Goal: Task Accomplishment & Management: Manage account settings

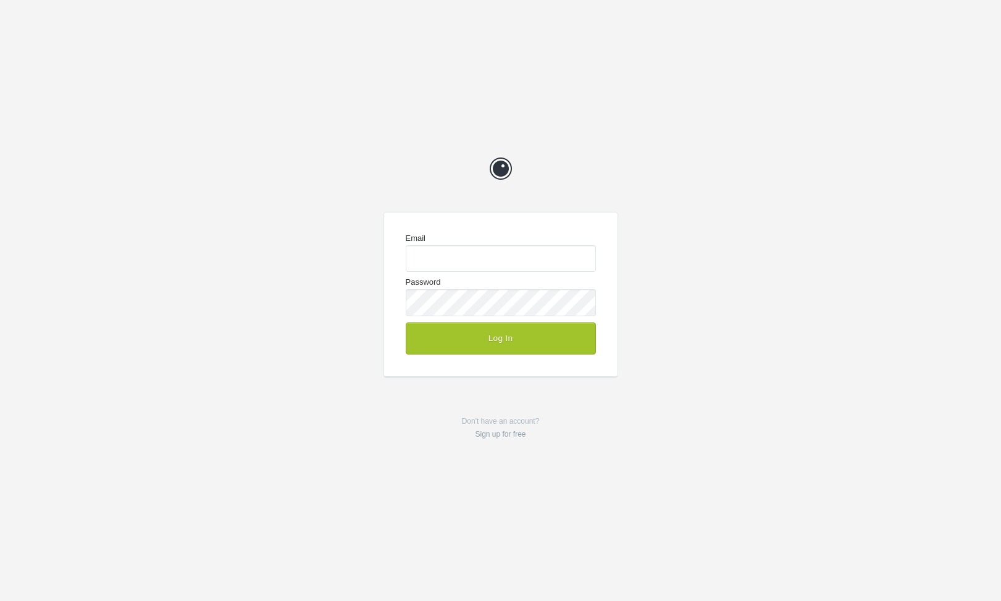
type input "chrisg@cg-design.co.uk"
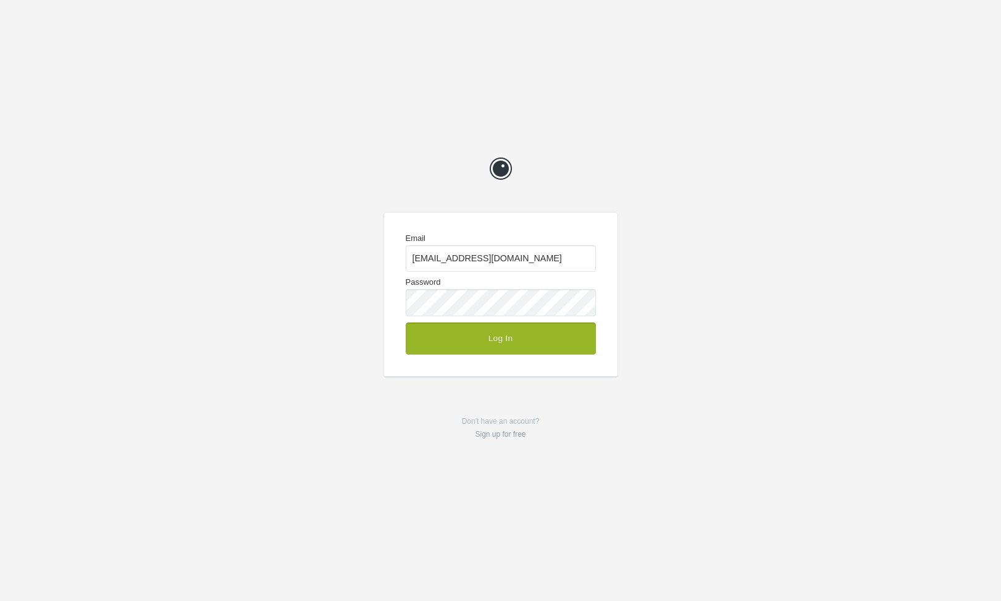
click at [510, 330] on button "Log In" at bounding box center [501, 338] width 190 height 32
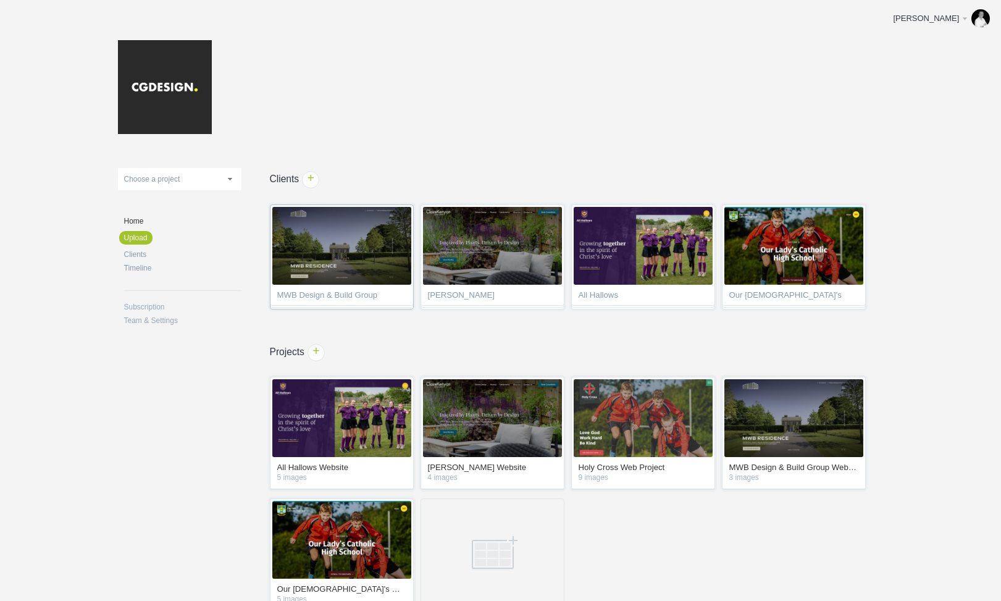
click at [344, 294] on span "MWB Design & Build Group" at bounding box center [341, 297] width 129 height 12
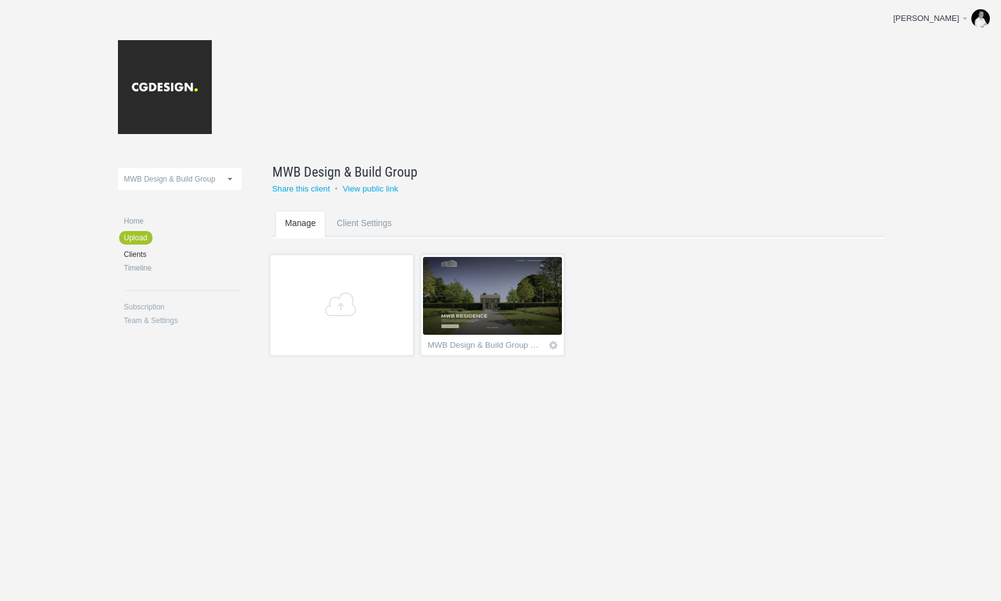
click at [522, 345] on div "MWB Design & Build Group Website" at bounding box center [485, 347] width 114 height 12
click at [510, 307] on img at bounding box center [492, 296] width 139 height 78
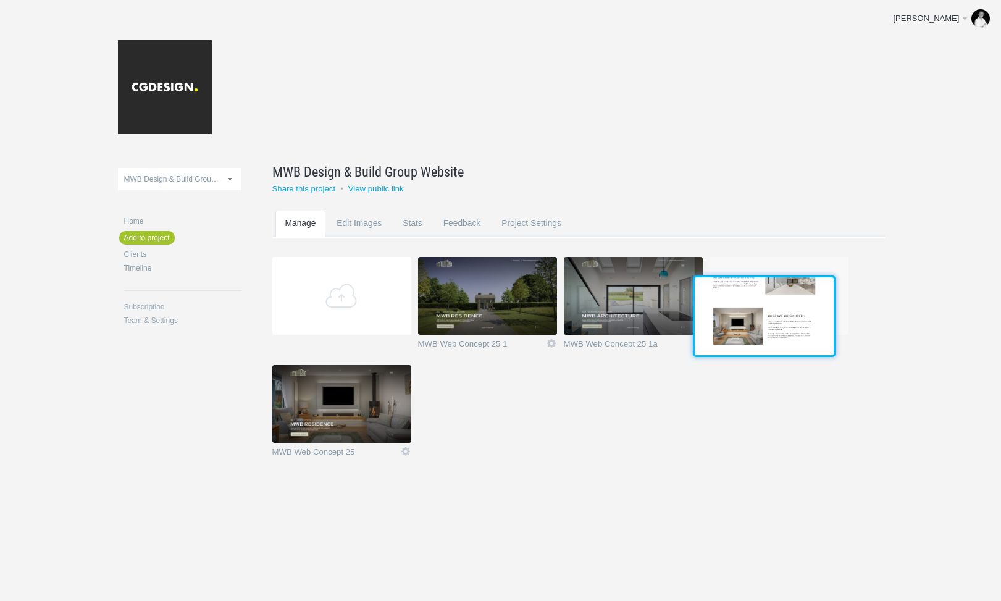
drag, startPoint x: 360, startPoint y: 402, endPoint x: 780, endPoint y: 312, distance: 429.8
click at [780, 312] on img at bounding box center [763, 316] width 139 height 78
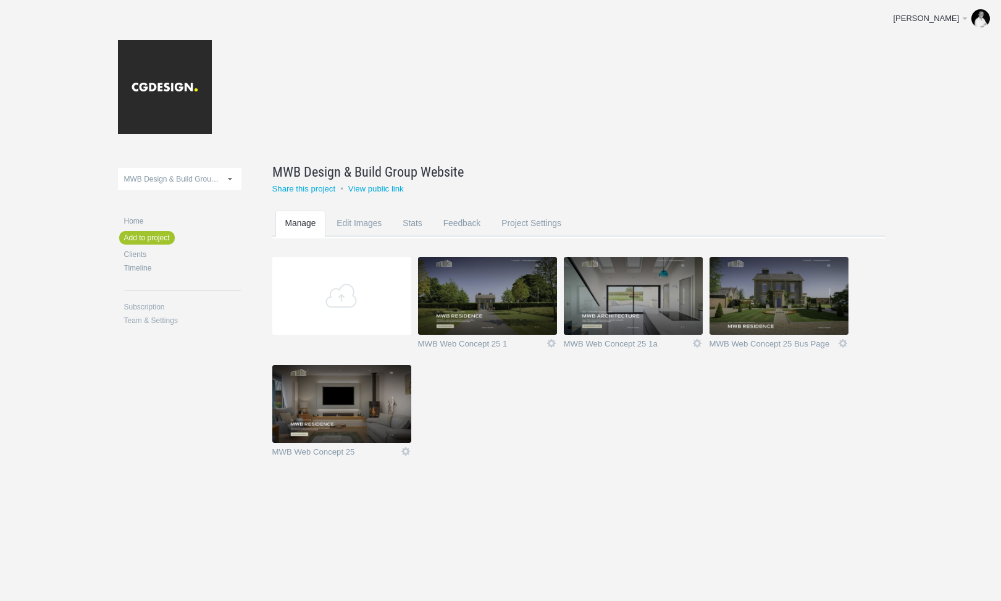
click at [752, 286] on img at bounding box center [778, 296] width 139 height 78
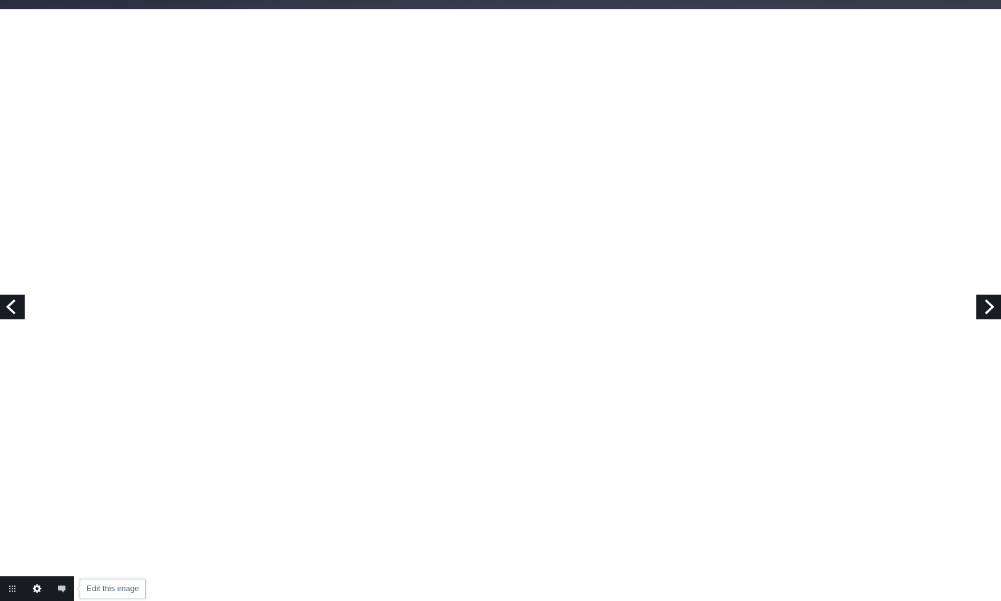
click at [40, 583] on link "Edit this image" at bounding box center [37, 588] width 25 height 25
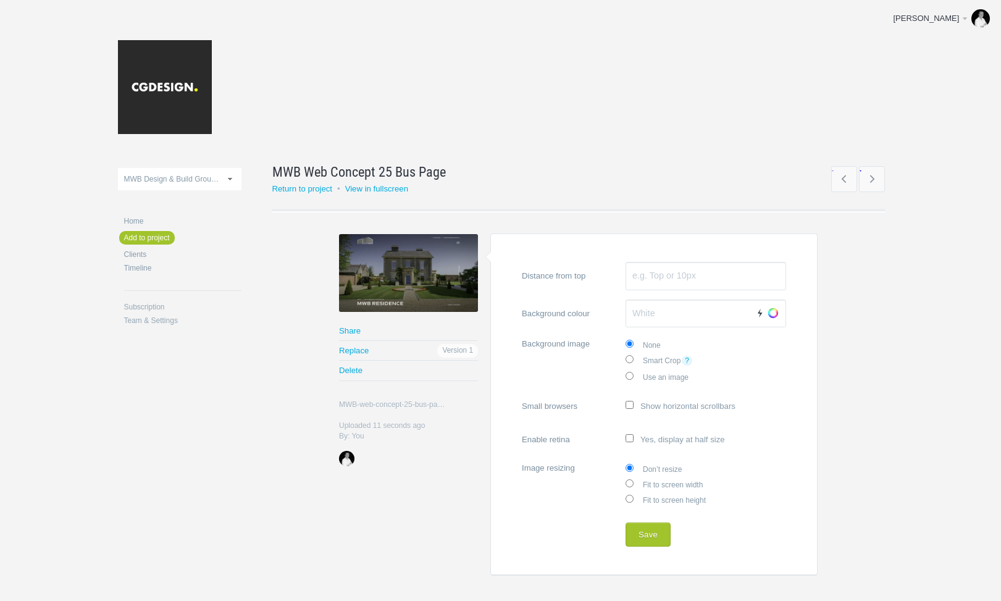
click at [666, 482] on label "Fit to screen width" at bounding box center [705, 483] width 160 height 15
click at [633, 482] on input "Fit to screen width" at bounding box center [629, 483] width 8 height 8
radio input "true"
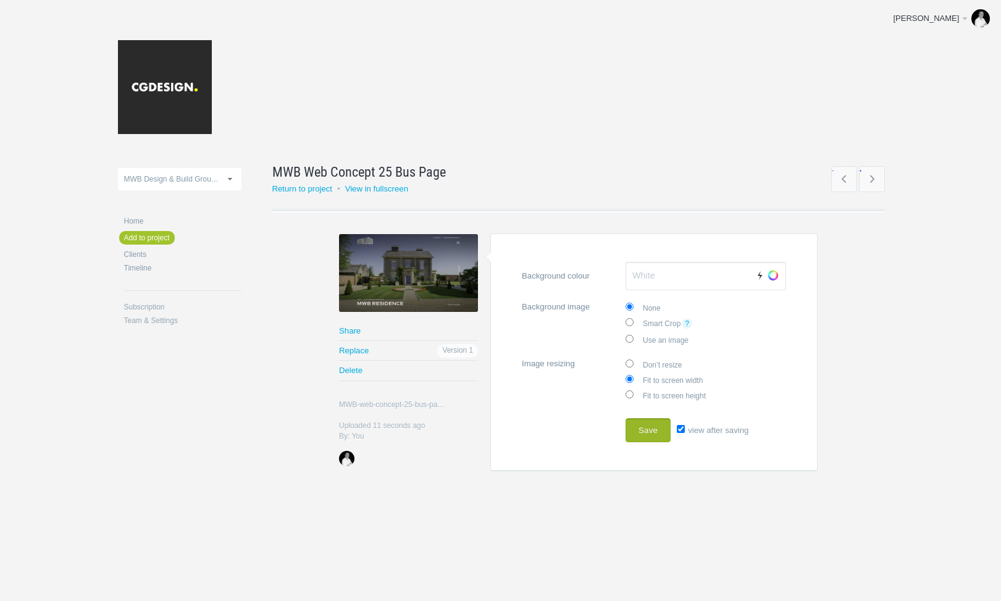
click at [651, 424] on button "Save" at bounding box center [647, 430] width 45 height 25
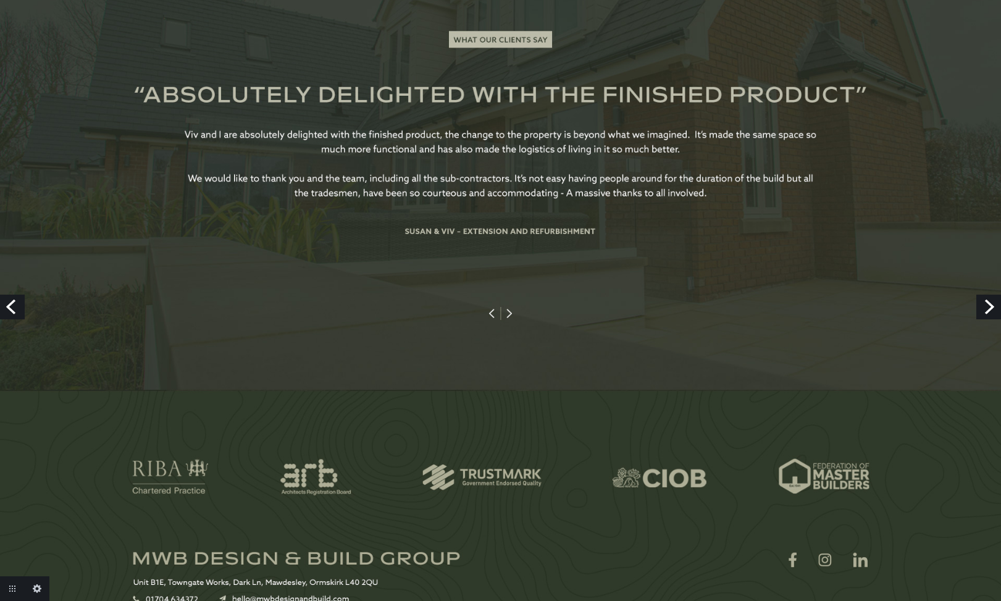
scroll to position [2504, 0]
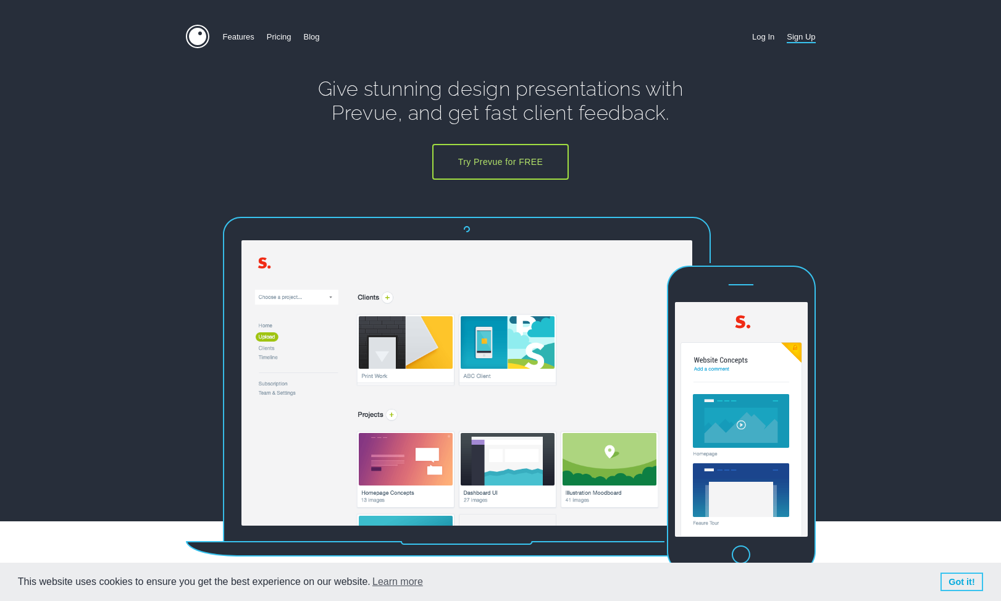
click at [772, 34] on link "Log In" at bounding box center [763, 37] width 22 height 24
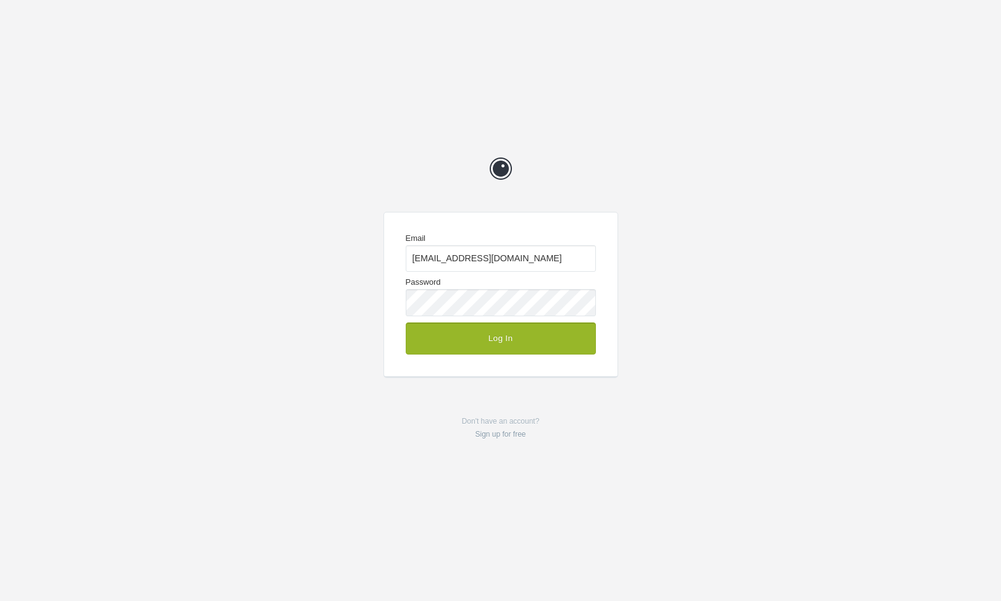
click at [530, 332] on button "Log In" at bounding box center [501, 338] width 190 height 32
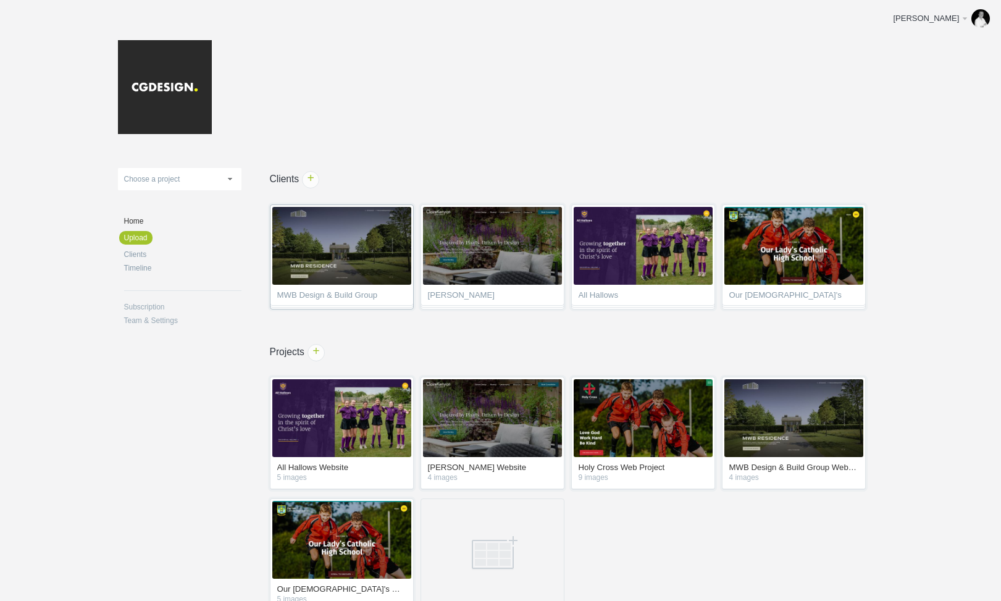
click at [350, 292] on span "MWB Design & Build Group" at bounding box center [341, 297] width 129 height 12
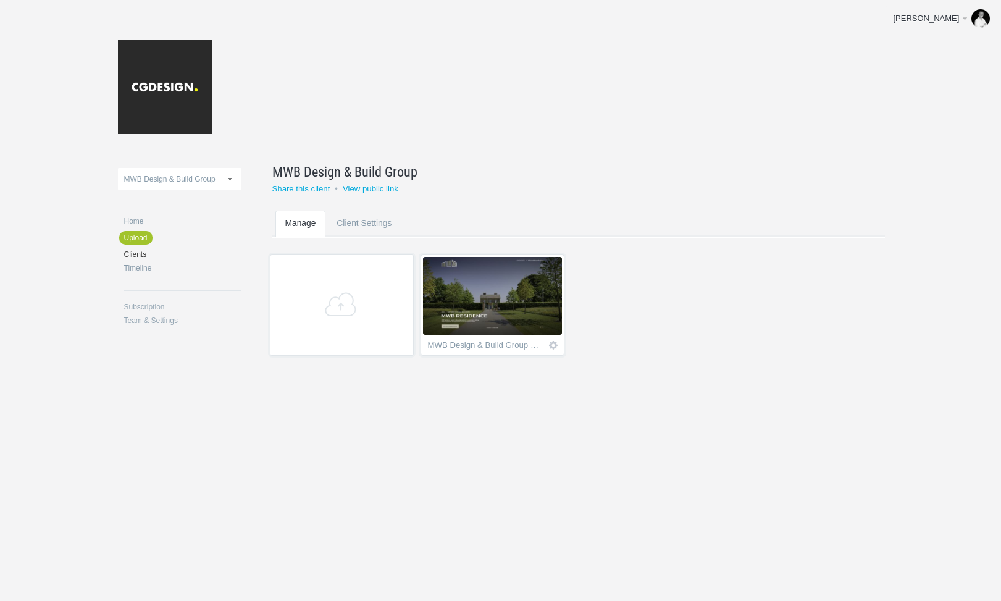
click at [483, 343] on div "MWB Design & Build Group Website" at bounding box center [485, 347] width 114 height 12
click at [506, 316] on img at bounding box center [492, 296] width 139 height 78
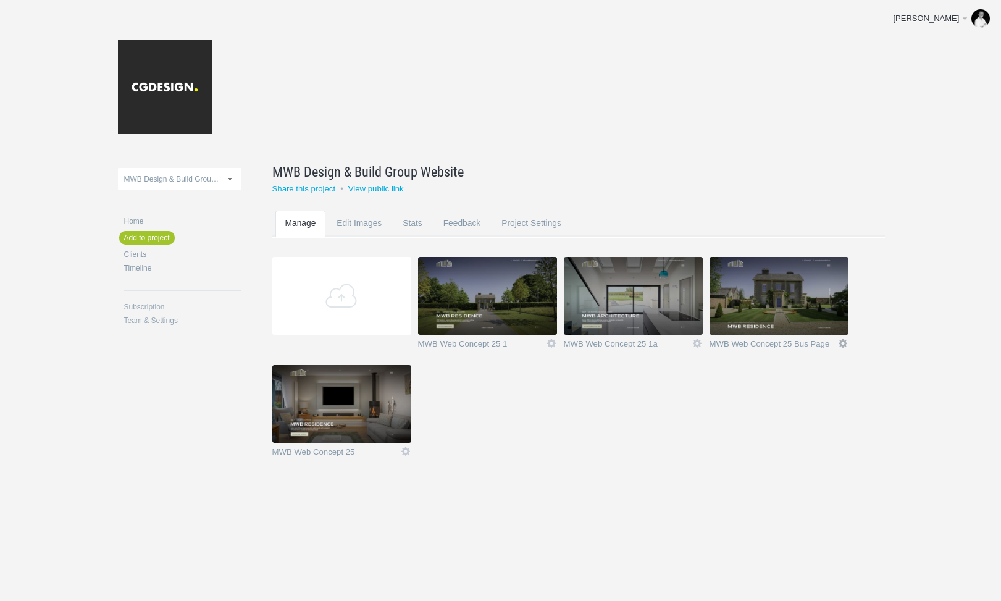
click at [841, 342] on link "Icon" at bounding box center [842, 343] width 11 height 11
click at [807, 325] on link "Delete" at bounding box center [818, 321] width 75 height 14
click at [810, 322] on link "Yeah I'm sure" at bounding box center [818, 321] width 75 height 14
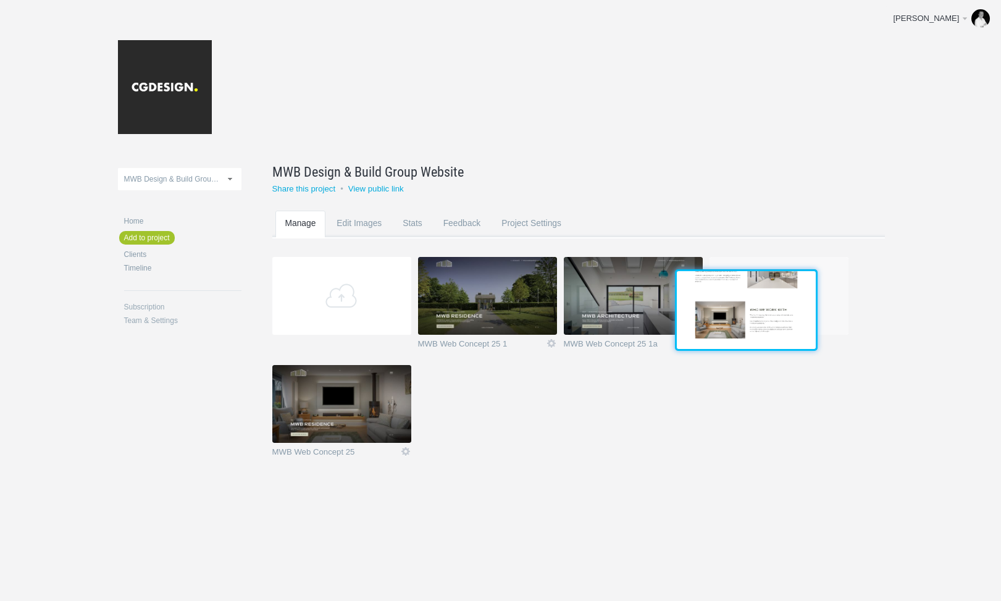
drag, startPoint x: 367, startPoint y: 392, endPoint x: 769, endPoint y: 296, distance: 413.7
click at [769, 296] on img at bounding box center [746, 310] width 139 height 78
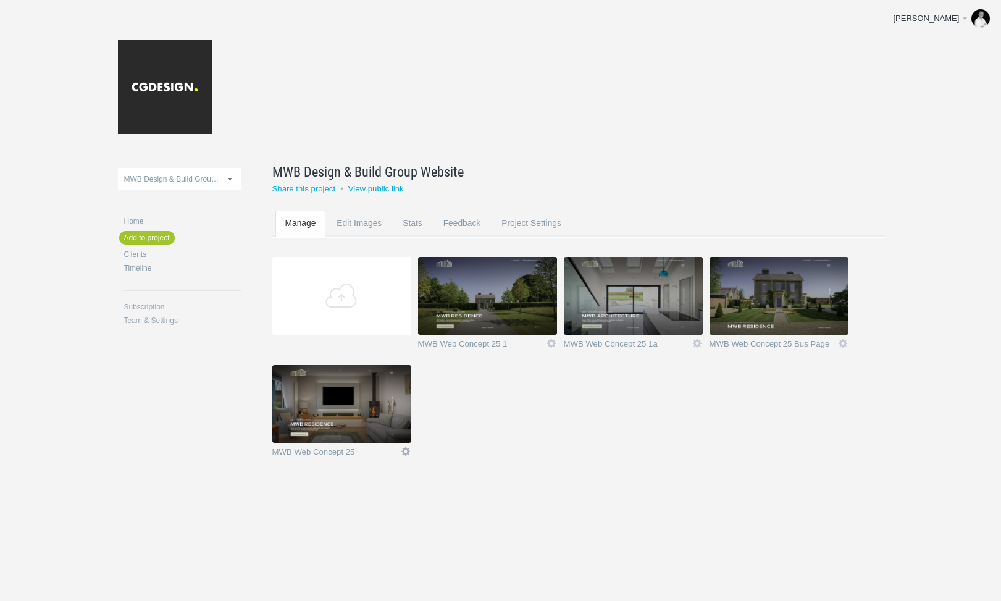
click at [402, 448] on link "Icon" at bounding box center [405, 451] width 11 height 11
click at [383, 431] on link "Delete" at bounding box center [381, 429] width 75 height 14
click at [383, 431] on link "Yeah I'm sure" at bounding box center [381, 429] width 75 height 14
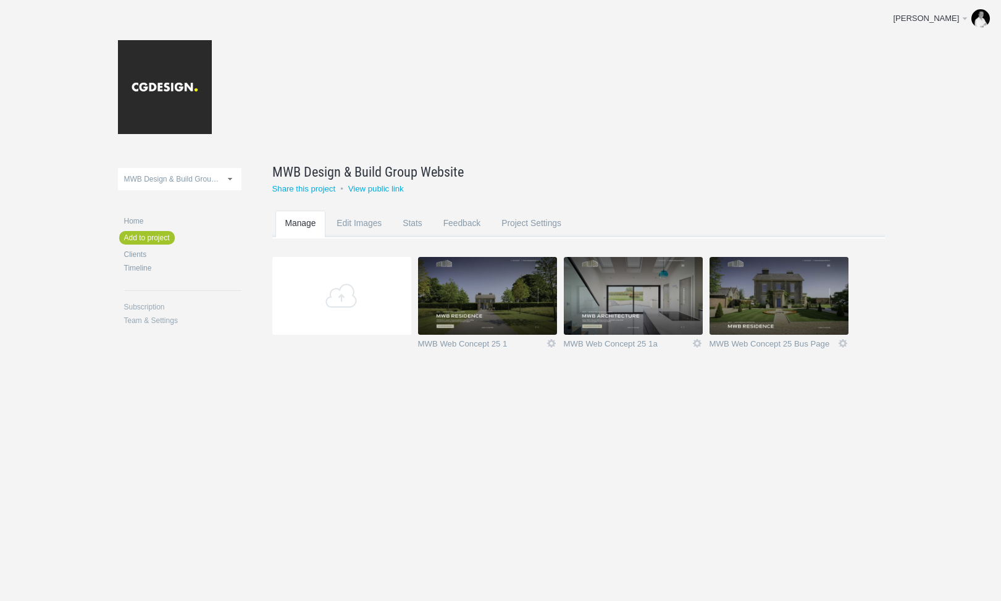
click at [765, 299] on img at bounding box center [778, 296] width 139 height 78
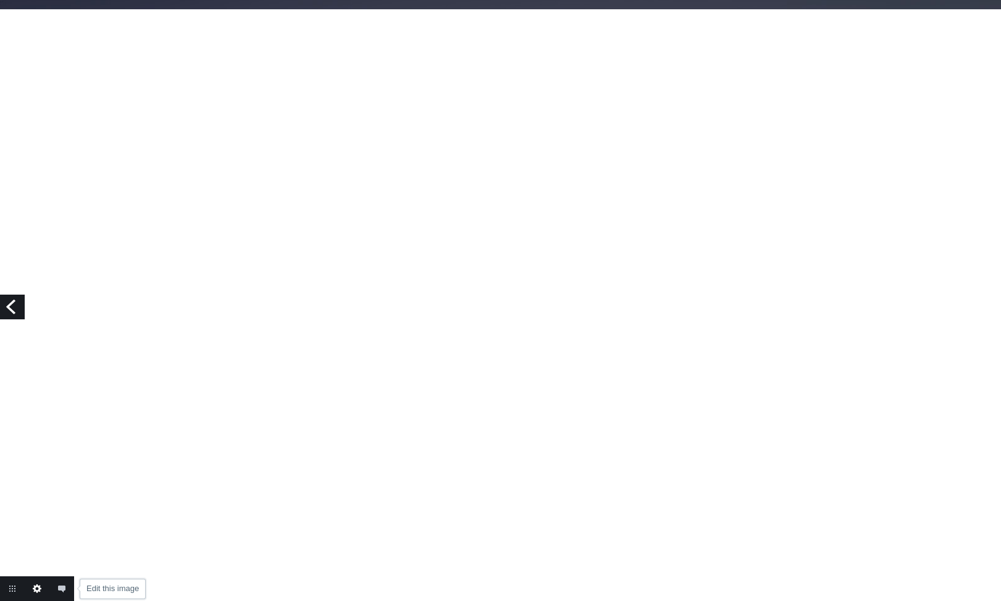
click at [38, 590] on link "Edit this image" at bounding box center [37, 588] width 25 height 25
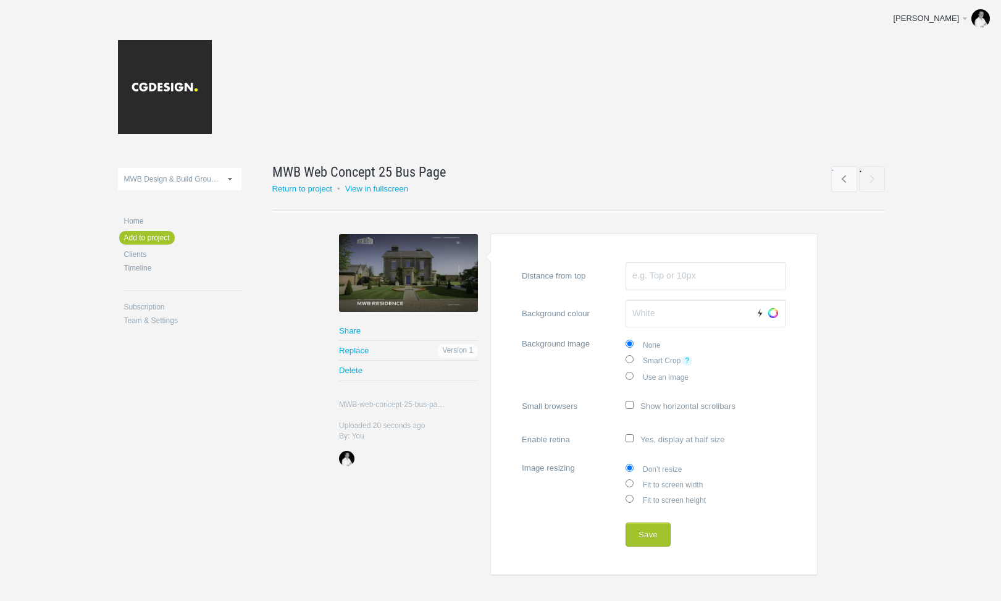
click at [675, 485] on label "Fit to screen width" at bounding box center [705, 483] width 160 height 15
click at [633, 485] on input "Fit to screen width" at bounding box center [629, 483] width 8 height 8
radio input "true"
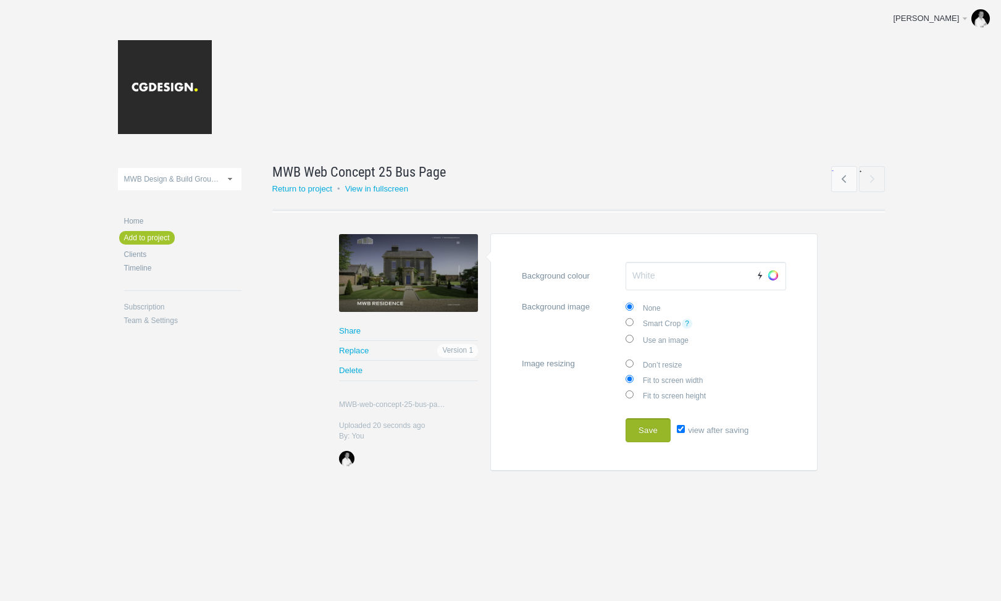
click at [652, 435] on button "Save" at bounding box center [647, 430] width 45 height 25
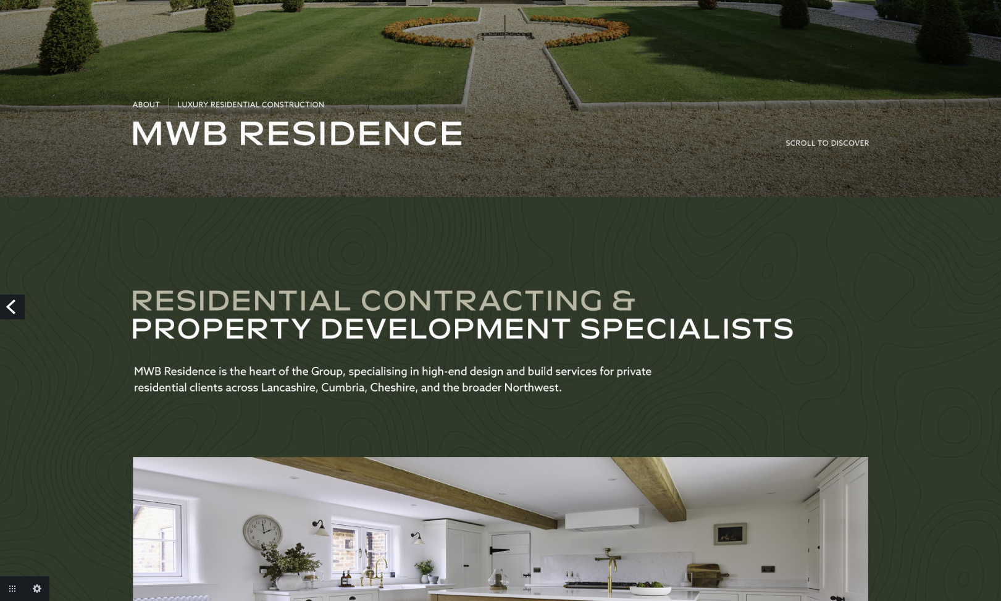
scroll to position [247, 0]
